Goal: Task Accomplishment & Management: Complete application form

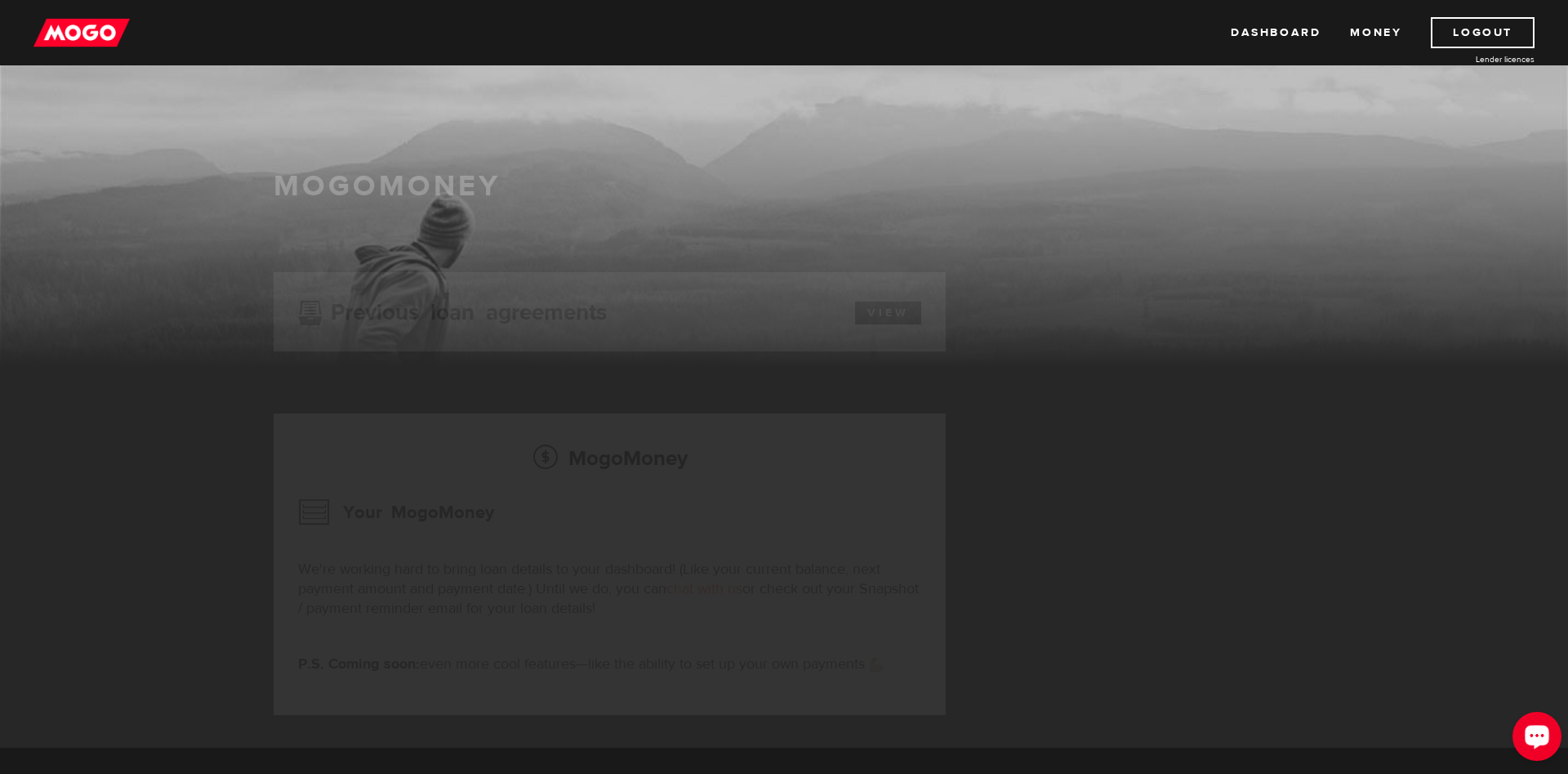
click at [1527, 741] on div "Open LiveChat chat widget" at bounding box center [1537, 735] width 28 height 28
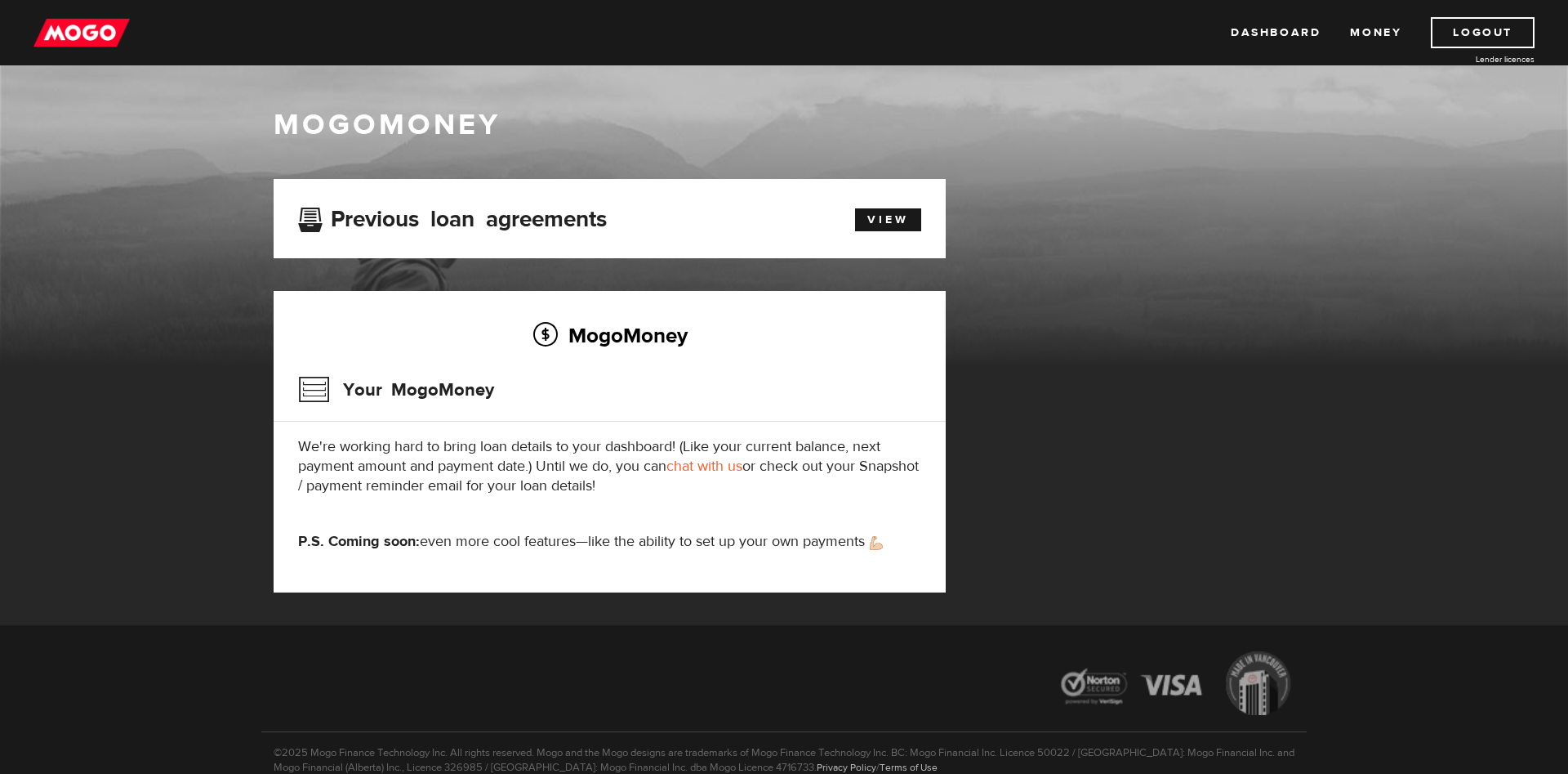
click at [76, 32] on img at bounding box center [82, 32] width 97 height 31
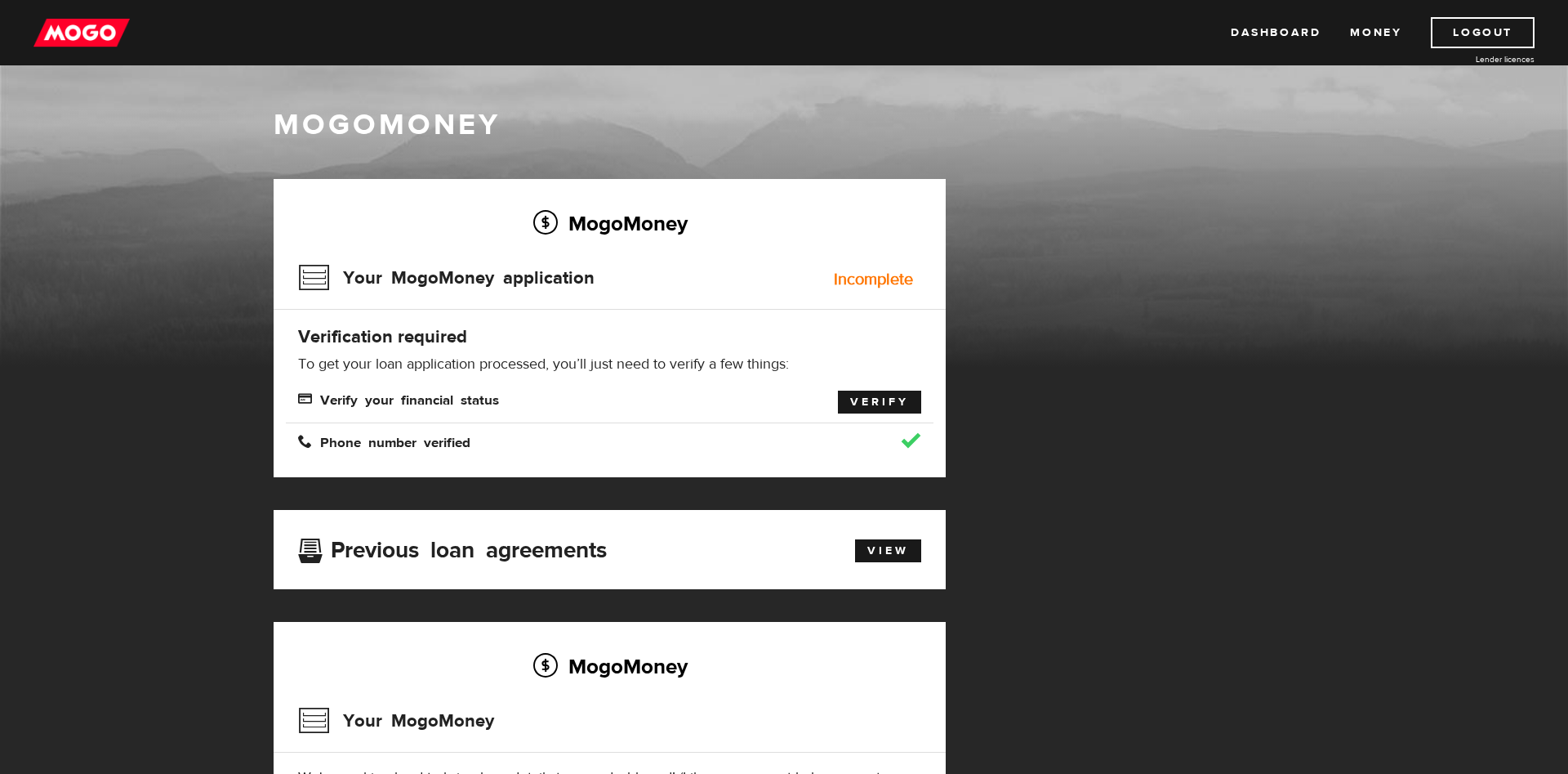
click at [906, 406] on link "Verify" at bounding box center [879, 402] width 84 height 23
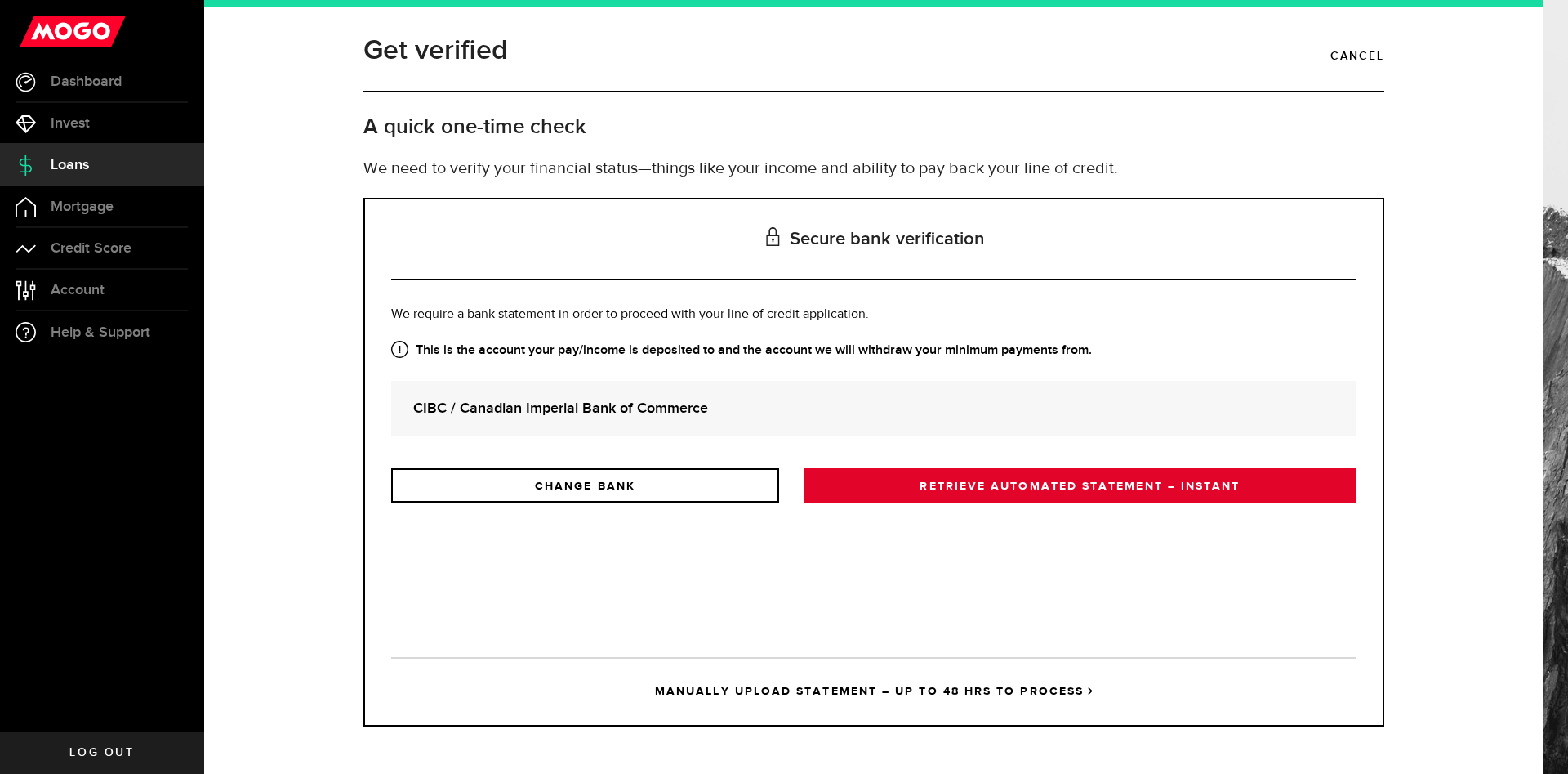
click at [996, 489] on link "RETRIEVE AUTOMATED STATEMENT – INSTANT" at bounding box center [1080, 485] width 553 height 34
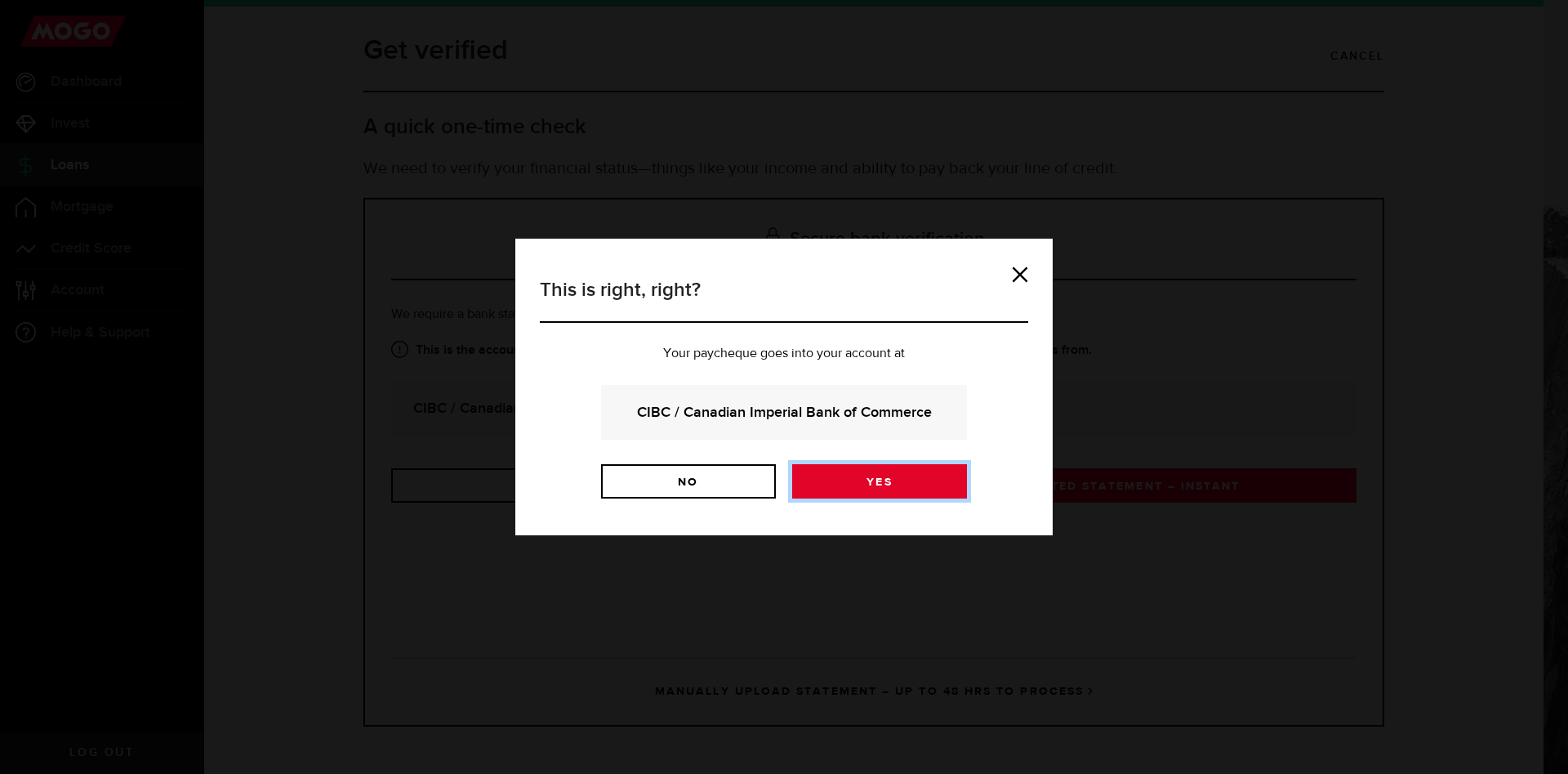
click at [874, 479] on link "Yes" at bounding box center [879, 481] width 174 height 34
